Goal: Information Seeking & Learning: Understand process/instructions

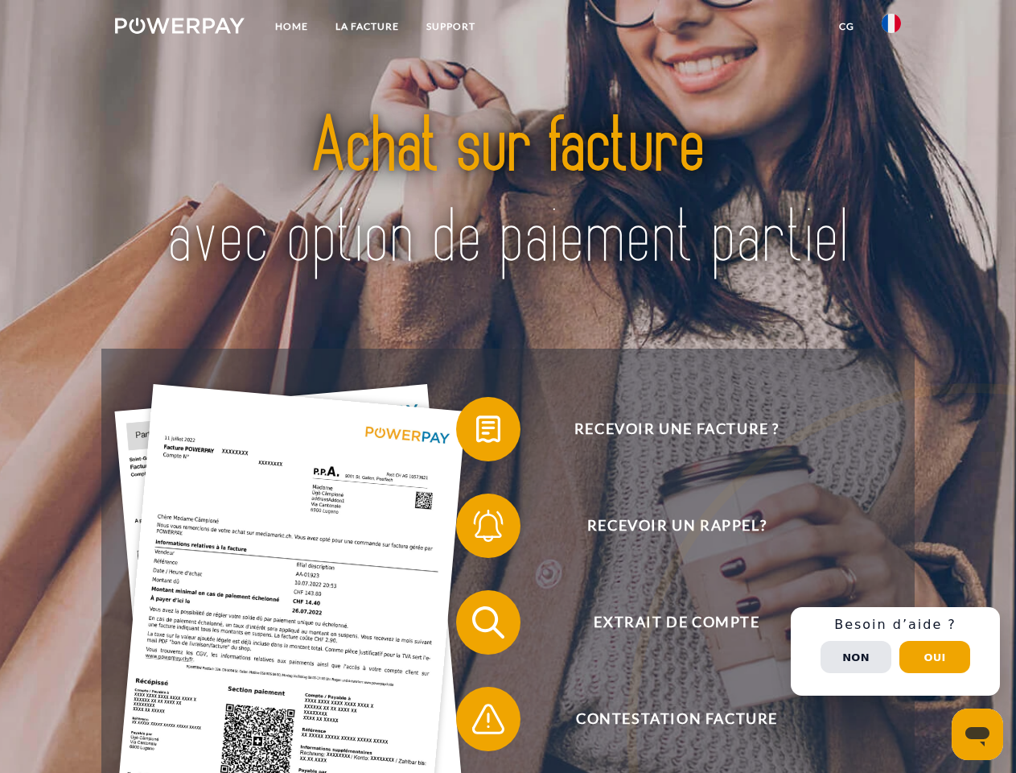
click at [179, 28] on img at bounding box center [180, 26] width 130 height 16
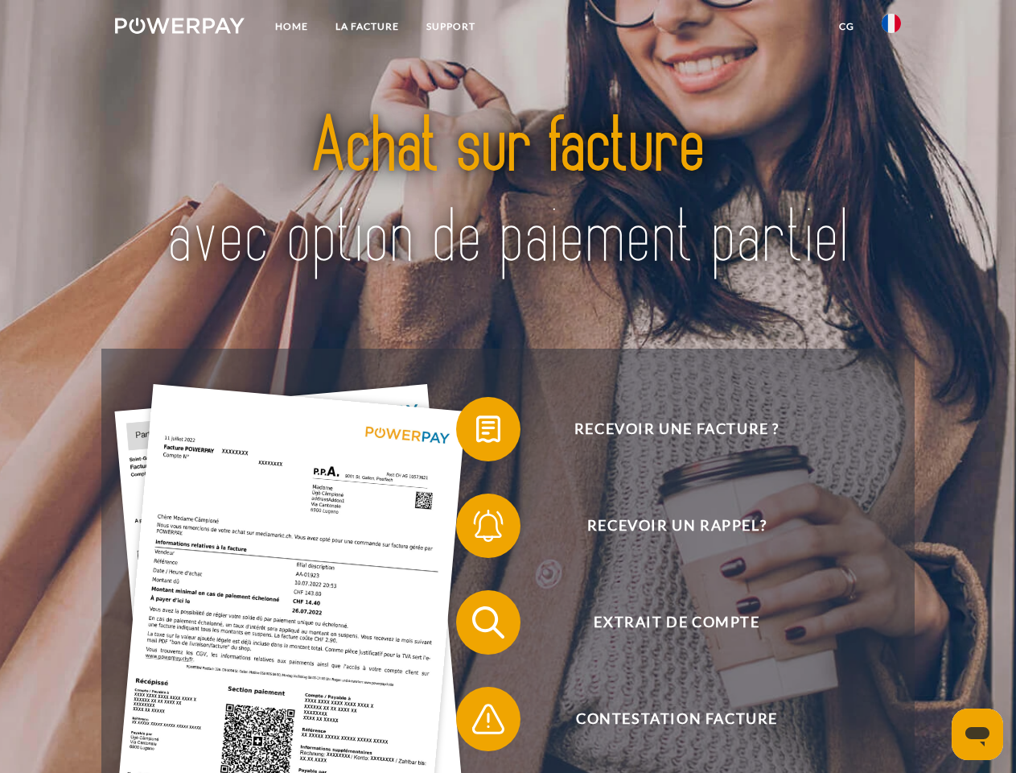
click at [892, 28] on img at bounding box center [891, 23] width 19 height 19
click at [847, 27] on link "CG" at bounding box center [847, 26] width 43 height 29
click at [476, 432] on span at bounding box center [464, 429] width 80 height 80
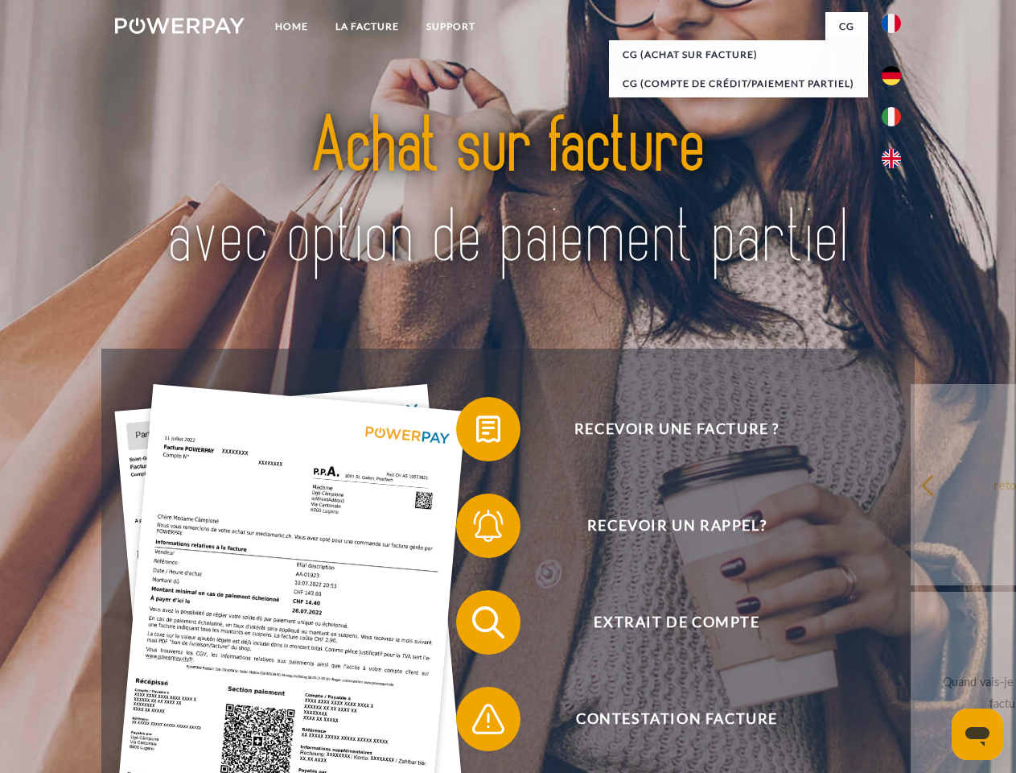
click at [476, 529] on span at bounding box center [464, 525] width 80 height 80
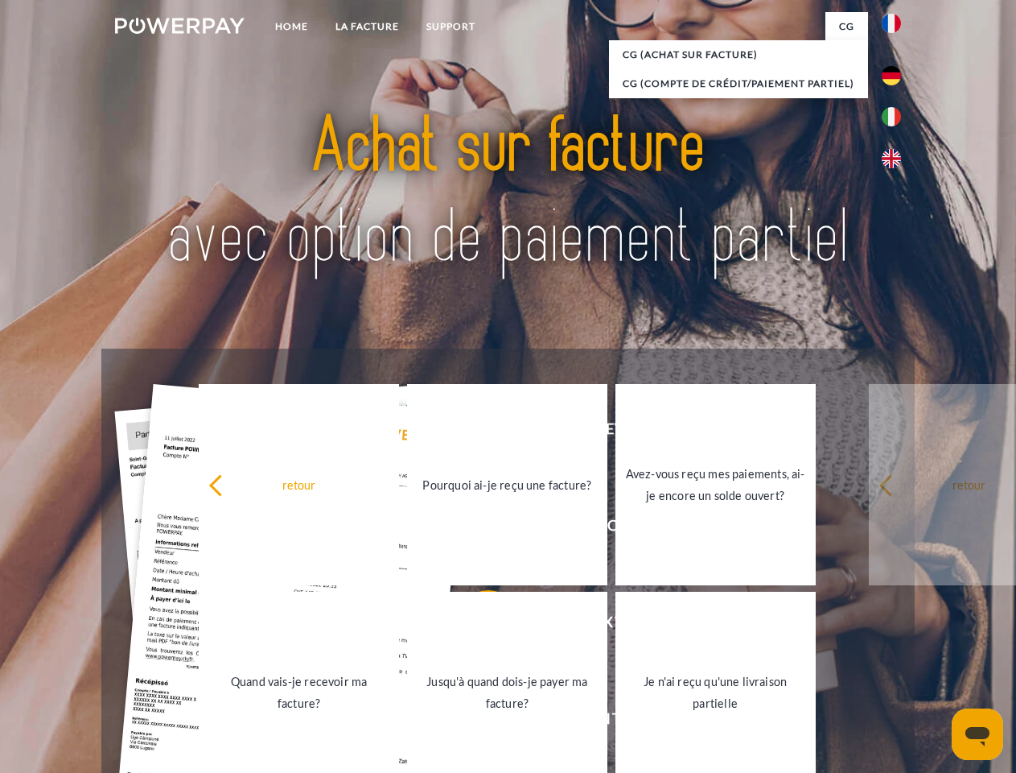
click at [476, 625] on link "Jusqu'à quand dois-je payer ma facture?" at bounding box center [507, 691] width 200 height 201
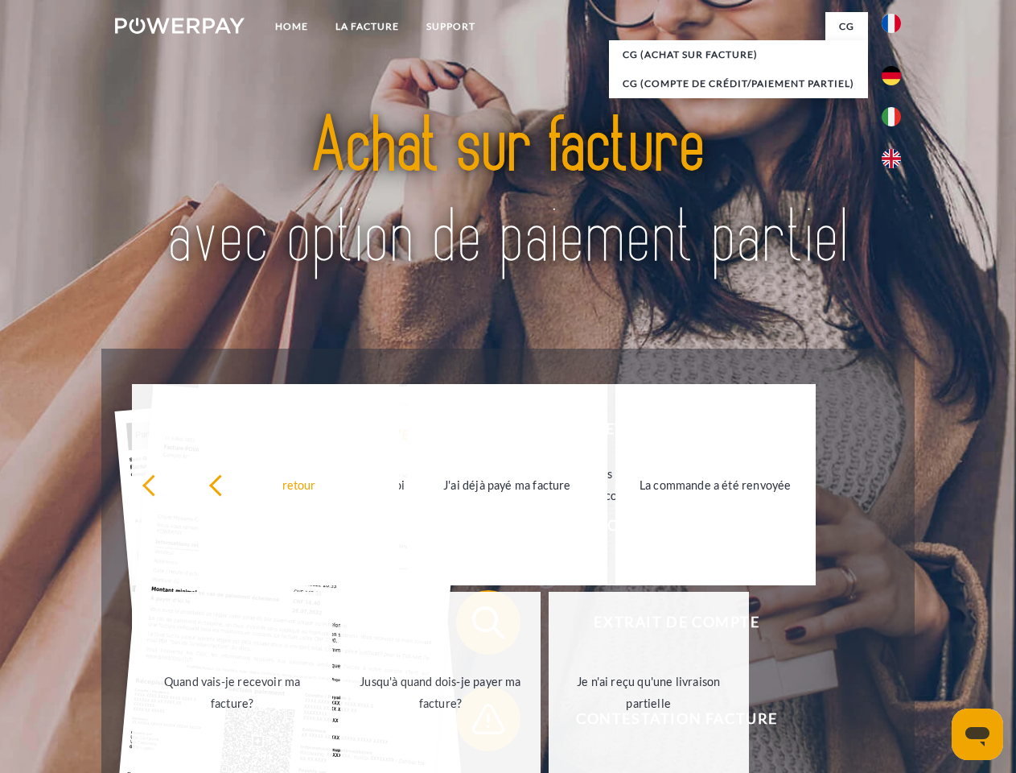
click at [549, 722] on link "Je n'ai reçu qu'une livraison partielle" at bounding box center [649, 691] width 200 height 201
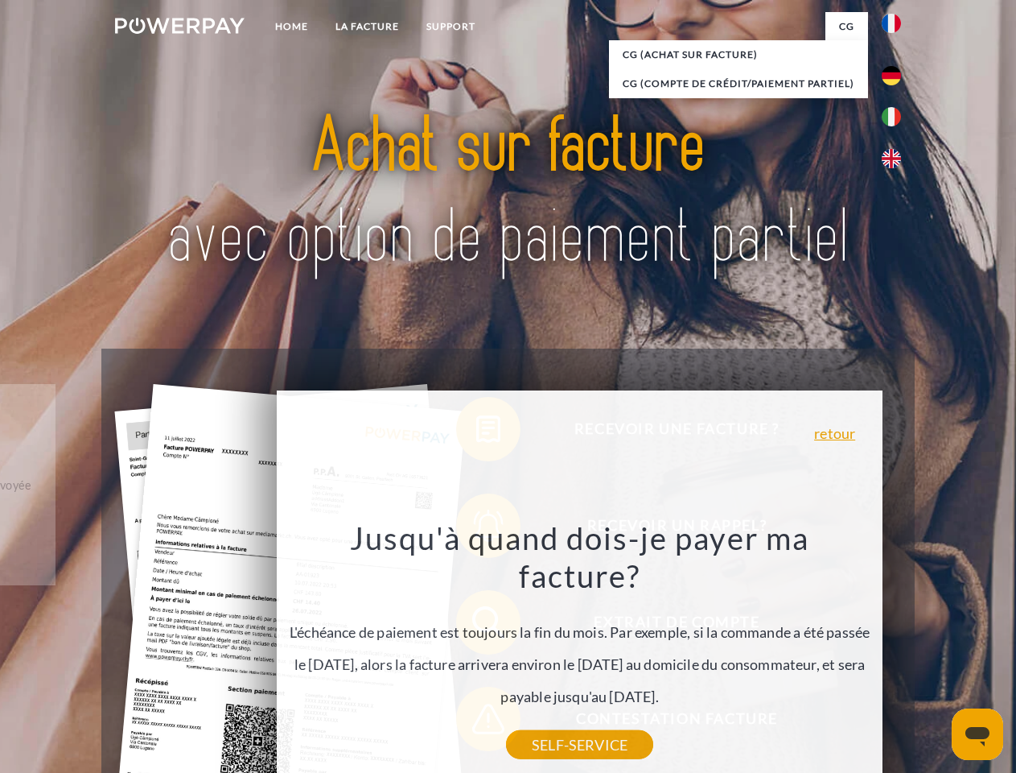
click at [896, 651] on div "Recevoir une facture ? Recevoir un rappel? Extrait de compte retour" at bounding box center [507, 670] width 813 height 644
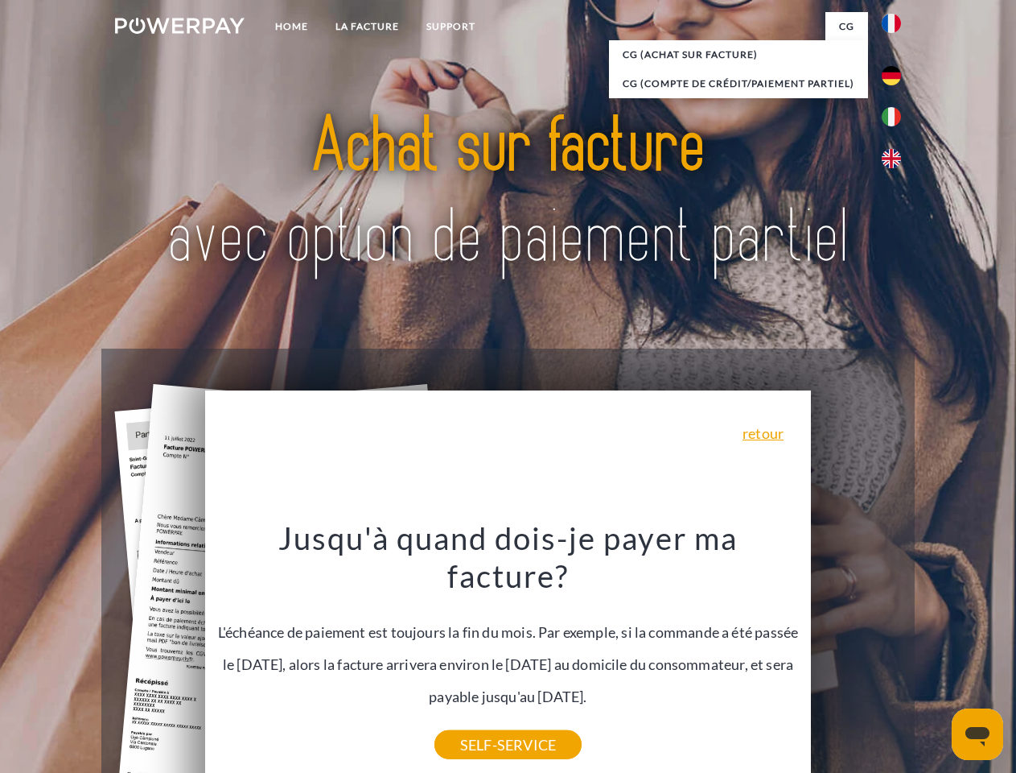
click at [856, 654] on span "Extrait de compte" at bounding box center [677, 622] width 394 height 64
click at [935, 657] on header "Home LA FACTURE Support" at bounding box center [508, 555] width 1016 height 1111
